Goal: Transaction & Acquisition: Purchase product/service

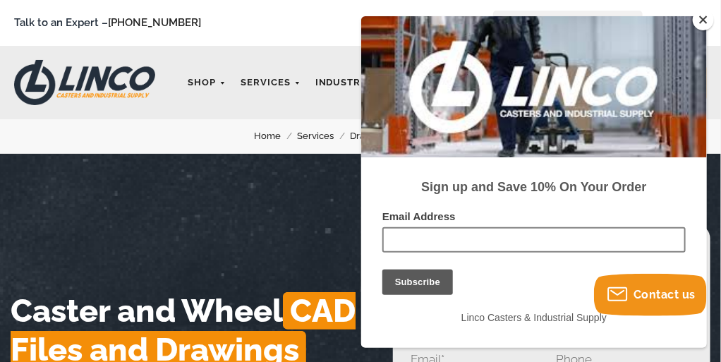
scroll to position [313, 0]
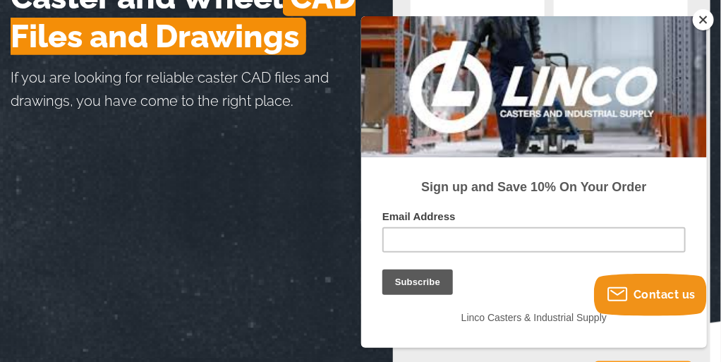
click at [702, 20] on button "Close" at bounding box center [703, 19] width 21 height 21
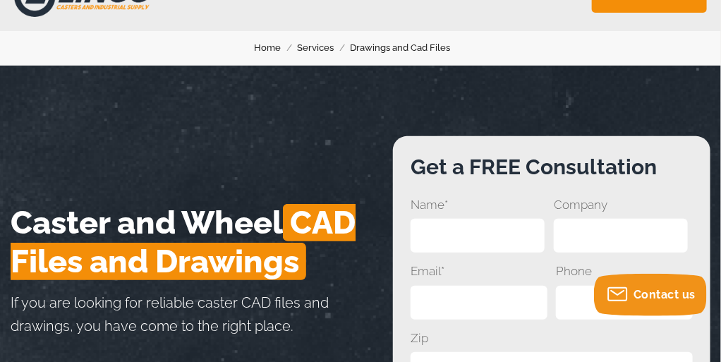
scroll to position [0, 0]
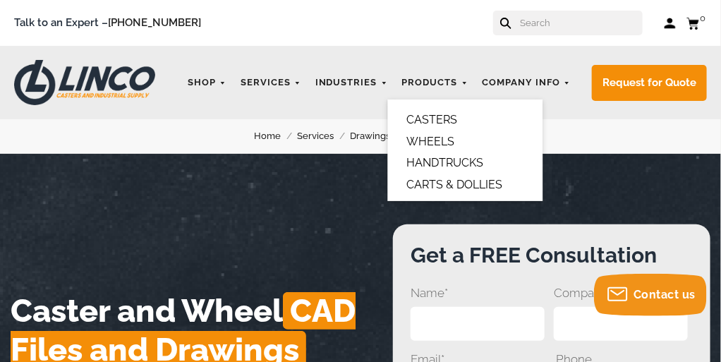
click at [427, 110] on link "CASTERS" at bounding box center [431, 119] width 61 height 23
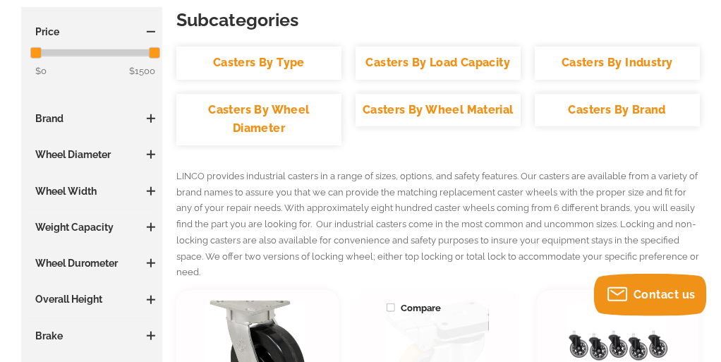
scroll to position [235, 0]
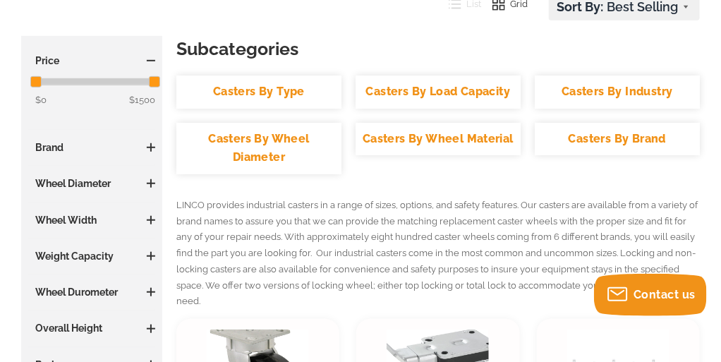
click at [271, 154] on link "Casters By Wheel Diameter" at bounding box center [258, 148] width 165 height 51
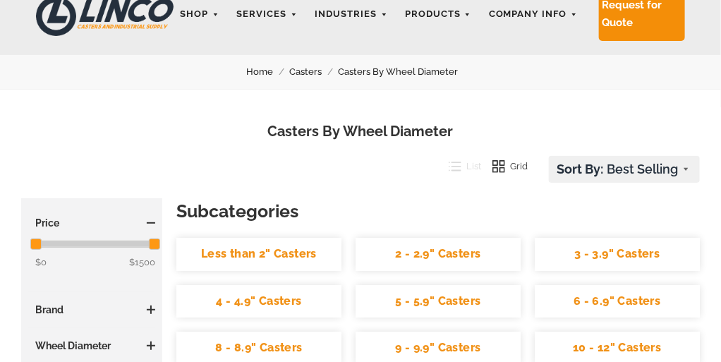
scroll to position [157, 0]
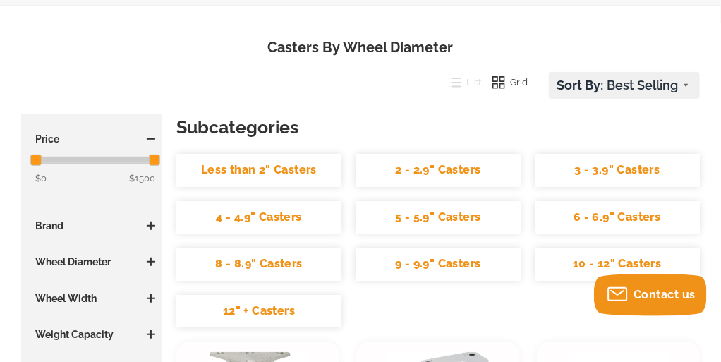
click at [235, 221] on link "4 - 4.9" Casters" at bounding box center [258, 217] width 165 height 33
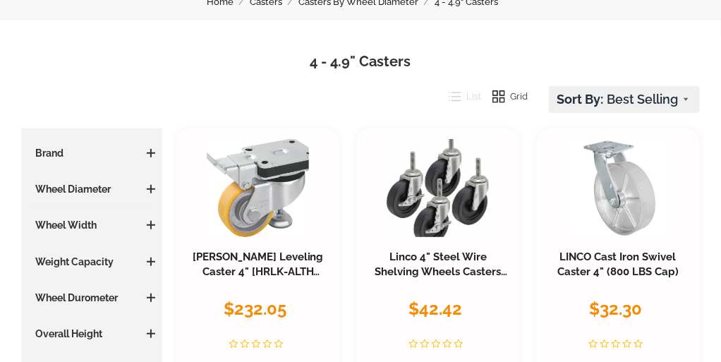
scroll to position [157, 0]
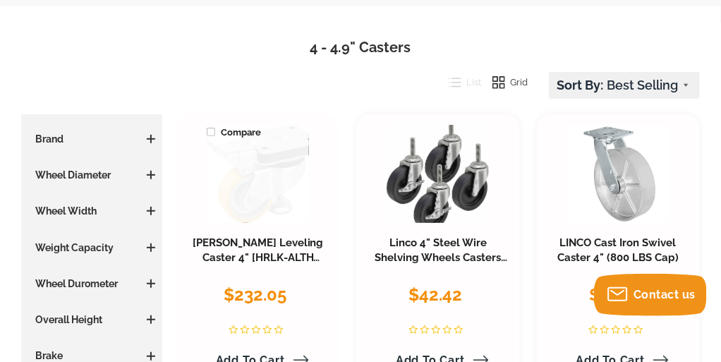
click at [269, 164] on link at bounding box center [258, 174] width 102 height 98
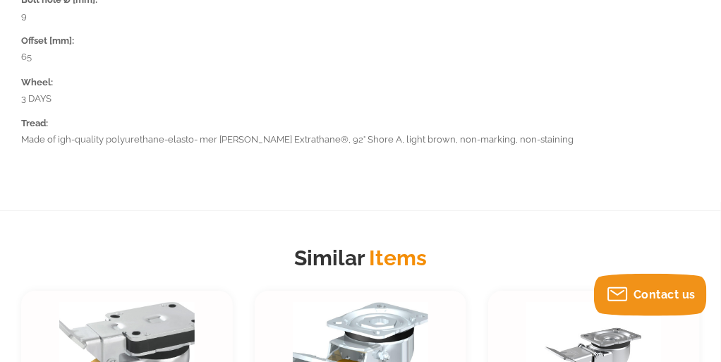
scroll to position [1489, 0]
